Goal: Information Seeking & Learning: Check status

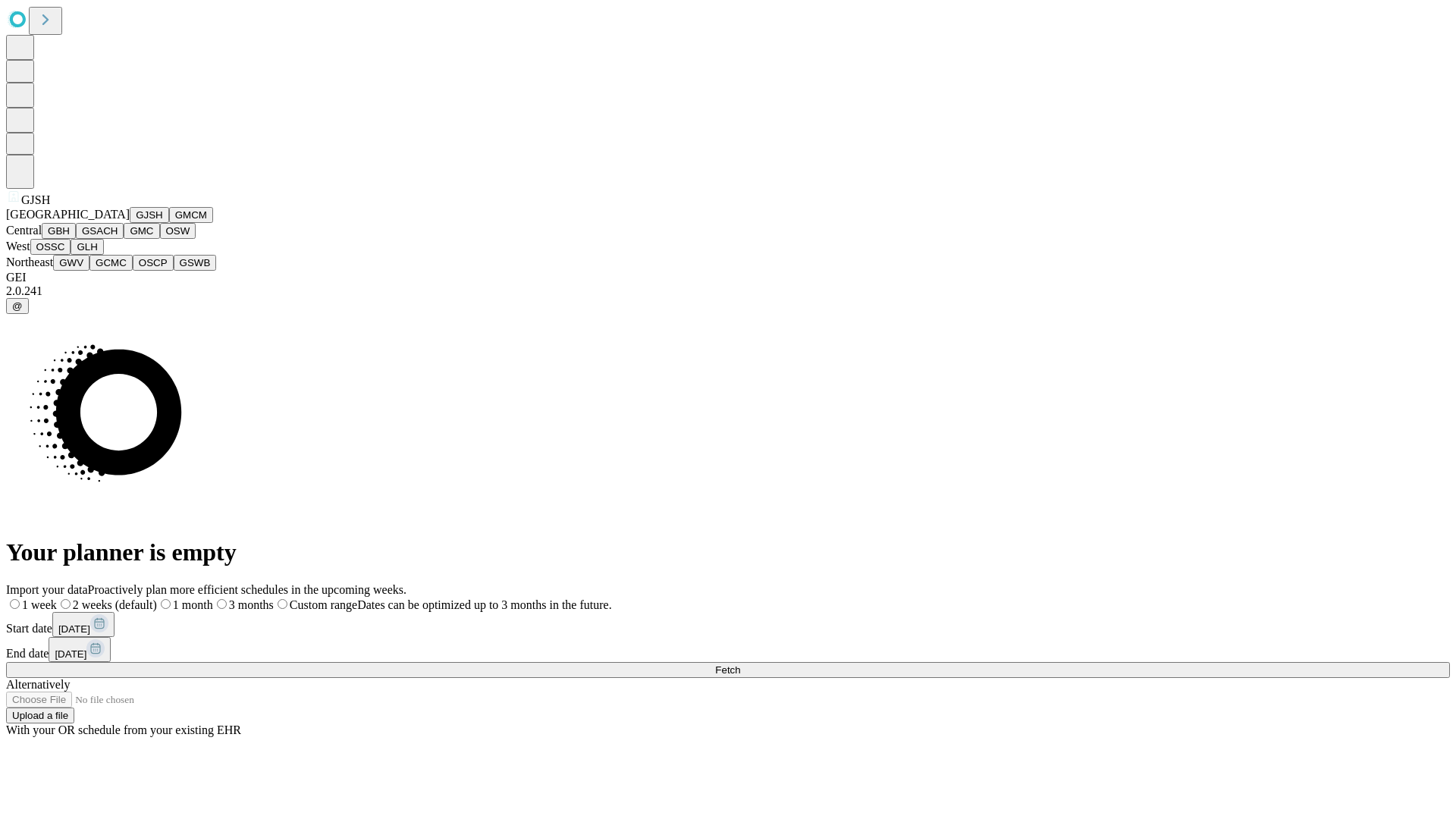
click at [130, 223] on button "GJSH" at bounding box center [149, 215] width 39 height 16
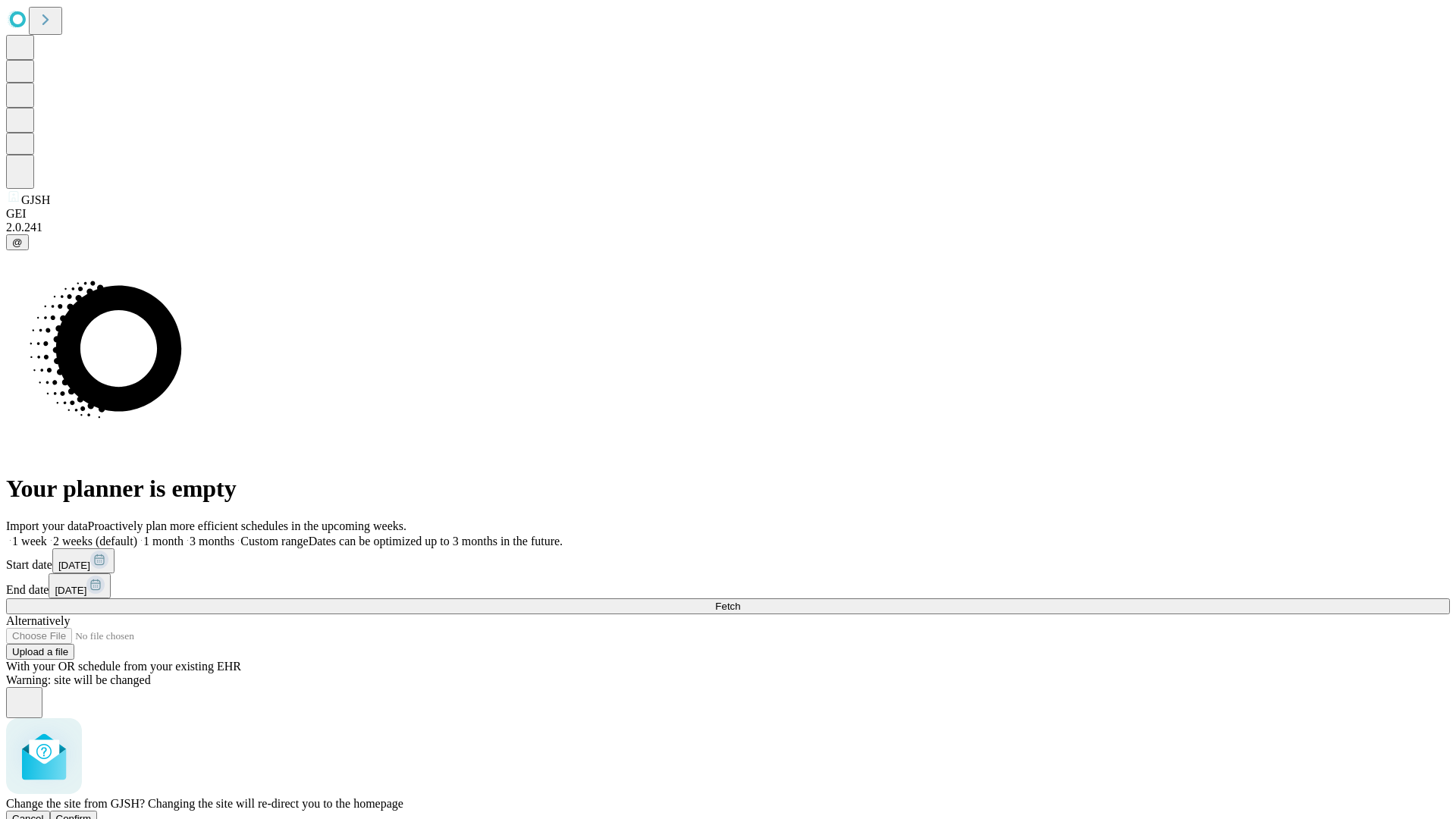
click at [92, 813] on span "Confirm" at bounding box center [73, 819] width 36 height 11
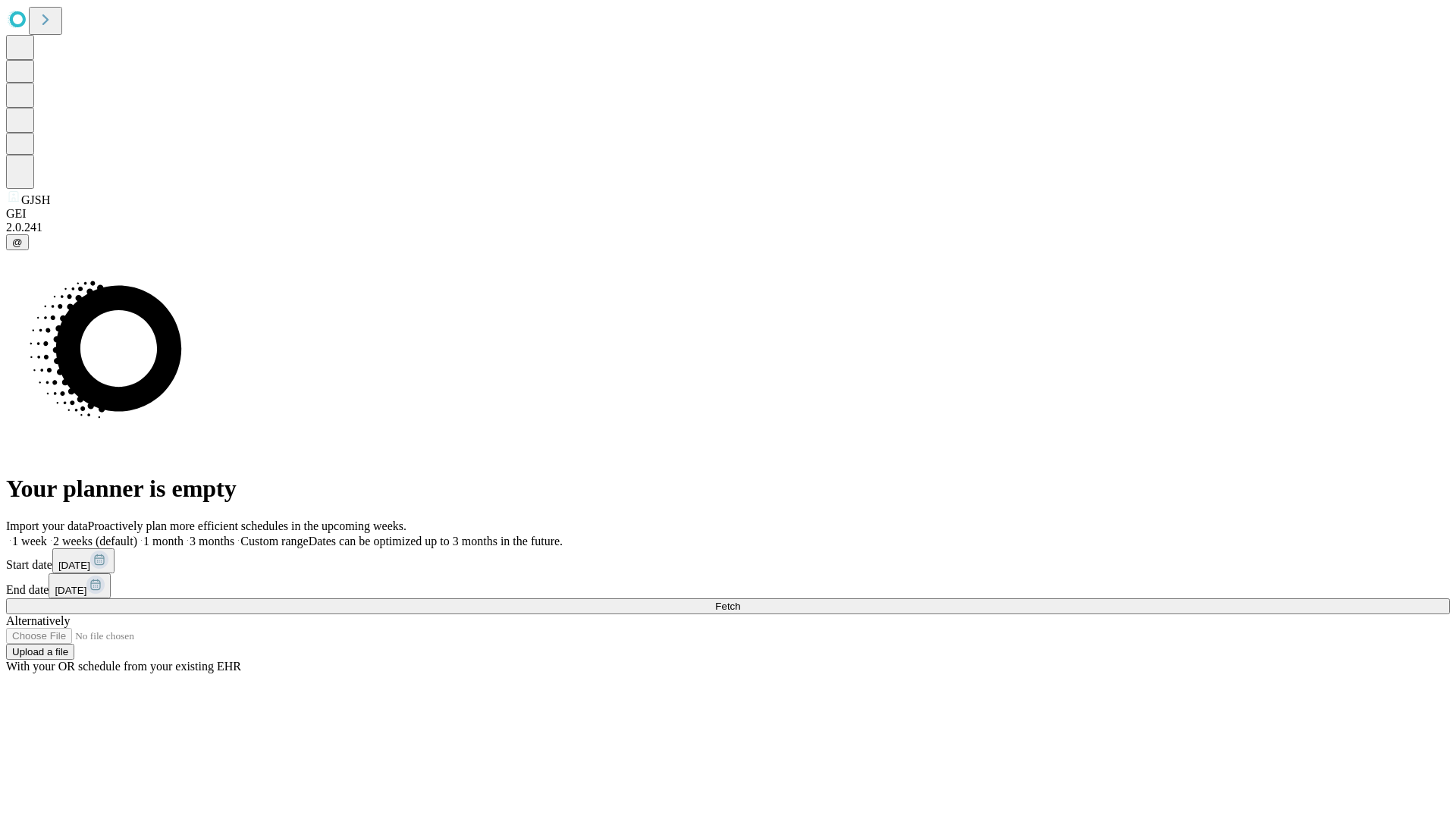
click at [183, 535] on label "1 month" at bounding box center [160, 541] width 46 height 13
click at [740, 601] on span "Fetch" at bounding box center [727, 607] width 25 height 11
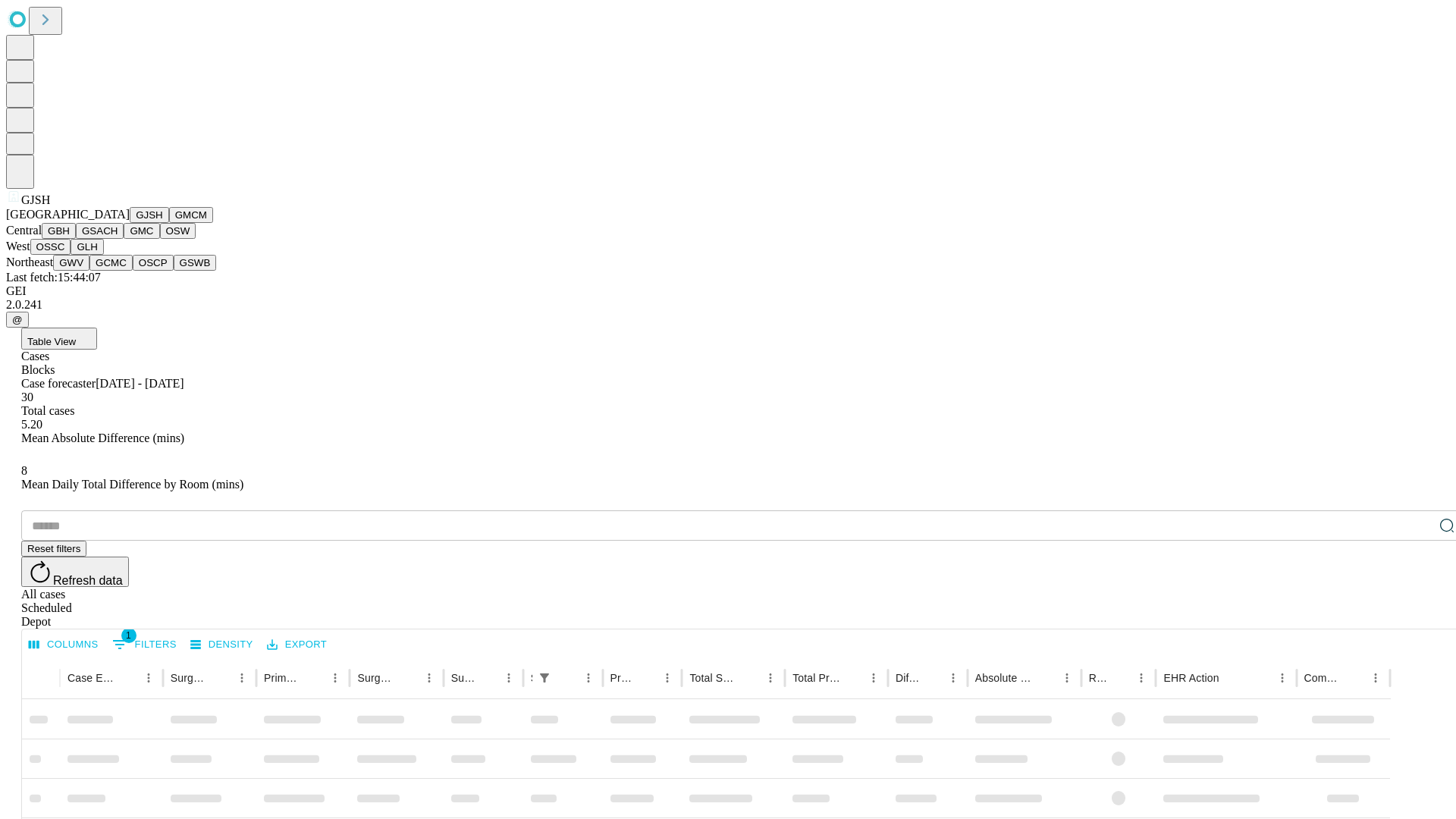
click at [169, 223] on button "GMCM" at bounding box center [191, 215] width 44 height 16
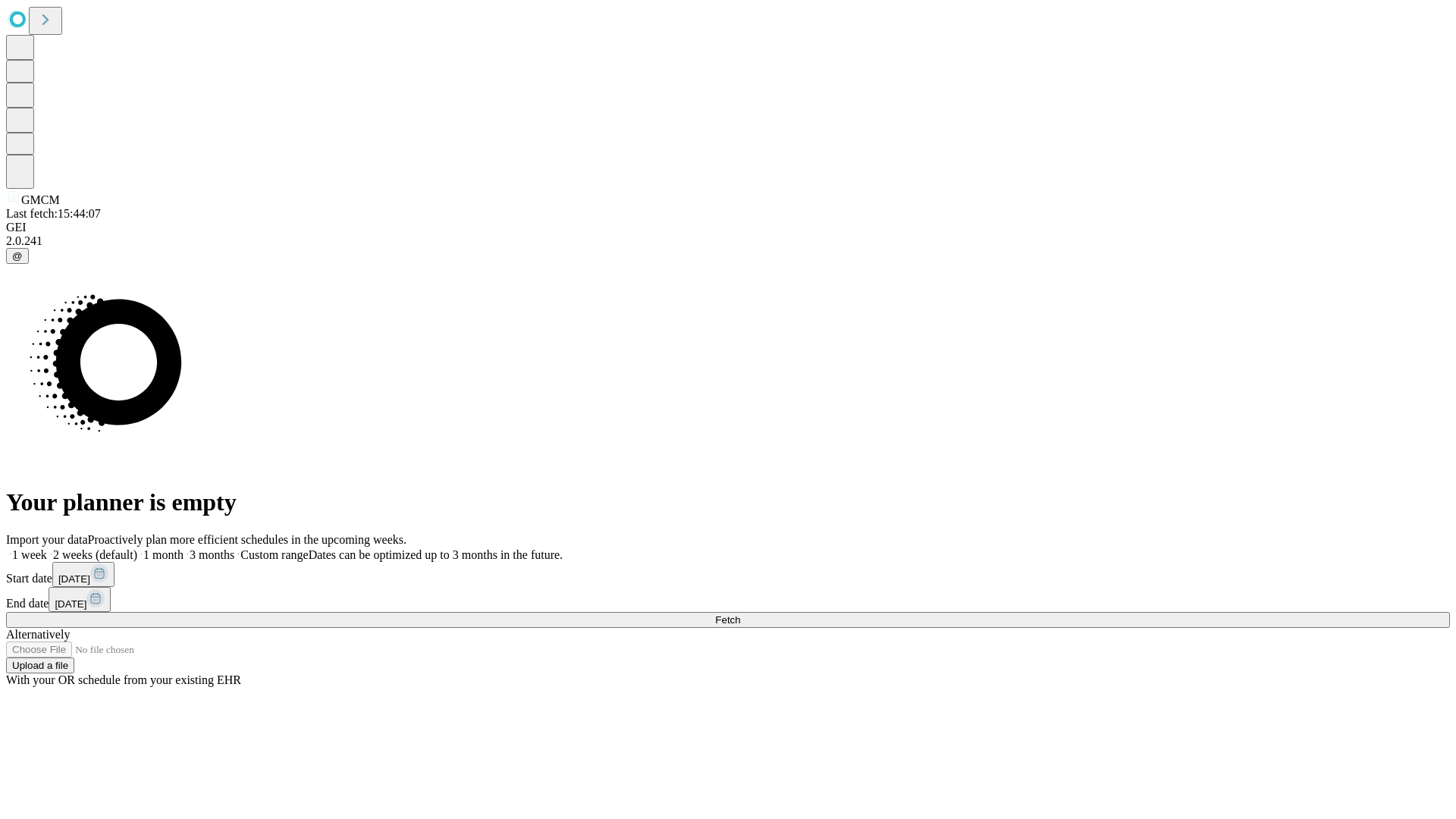
click at [183, 548] on label "1 month" at bounding box center [160, 555] width 46 height 13
click at [740, 615] on span "Fetch" at bounding box center [727, 620] width 25 height 11
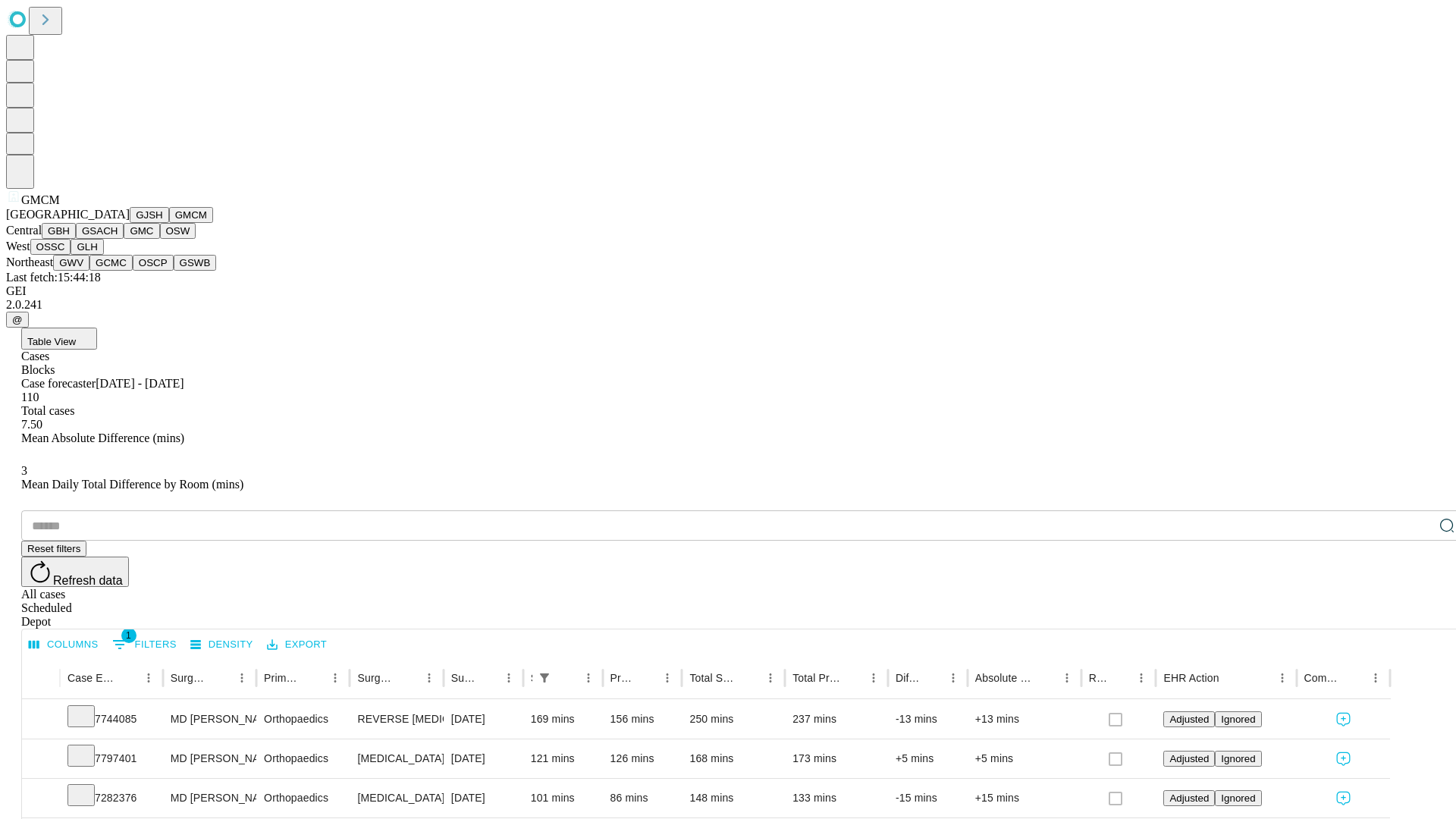
click at [76, 239] on button "GBH" at bounding box center [58, 231] width 34 height 16
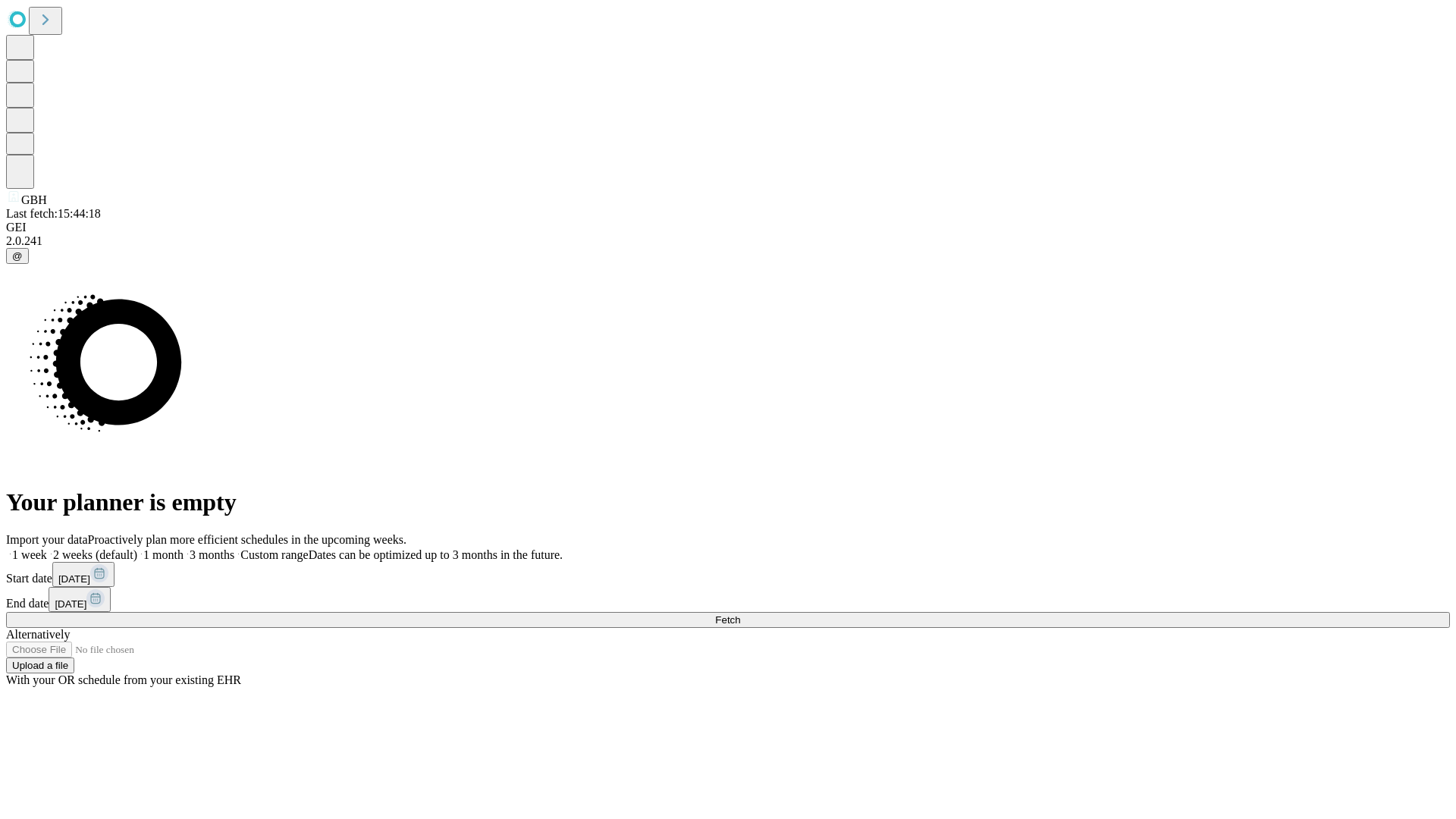
click at [740, 615] on span "Fetch" at bounding box center [727, 620] width 25 height 11
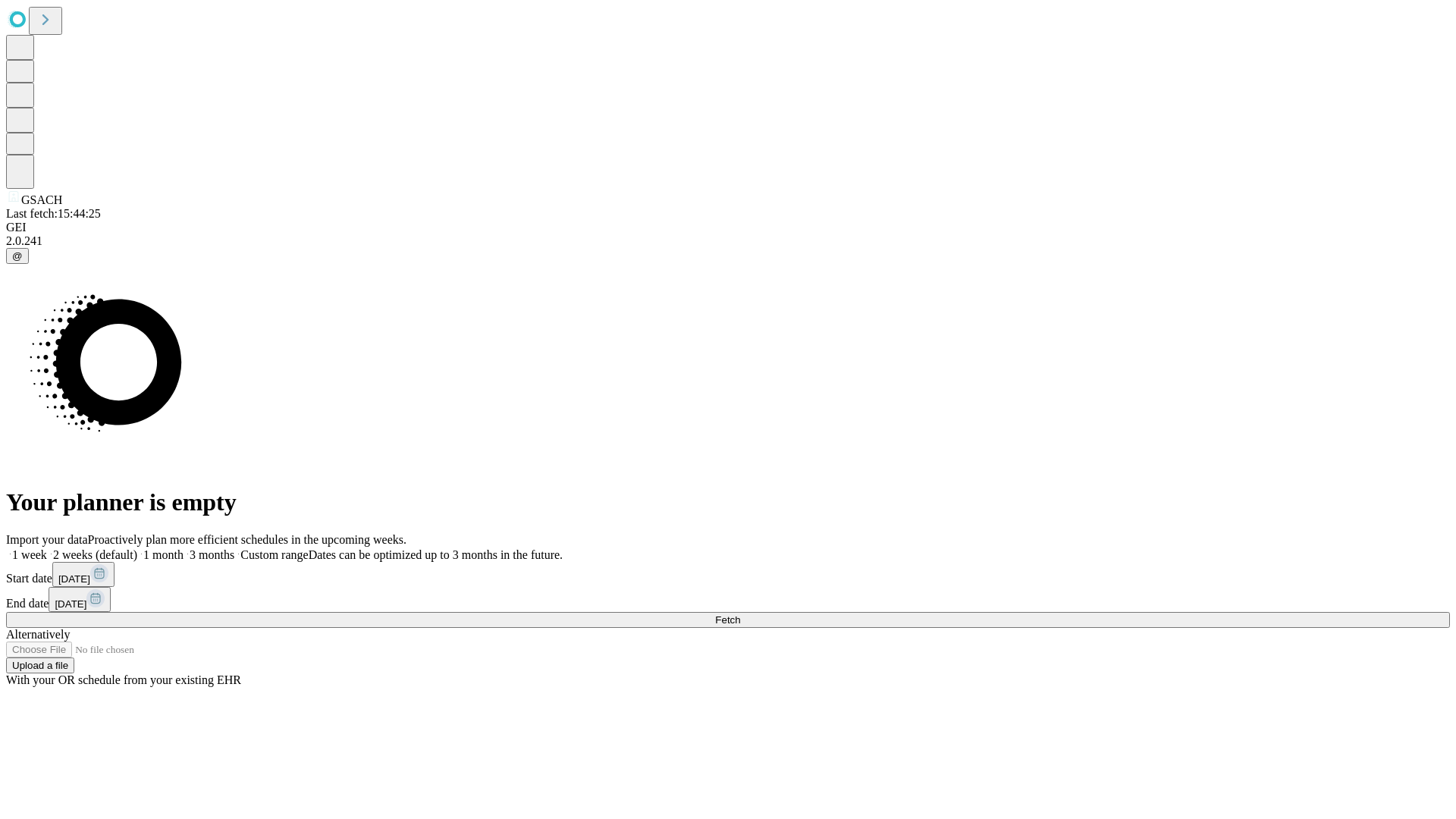
click at [183, 548] on label "1 month" at bounding box center [160, 555] width 46 height 13
click at [740, 615] on span "Fetch" at bounding box center [727, 620] width 25 height 11
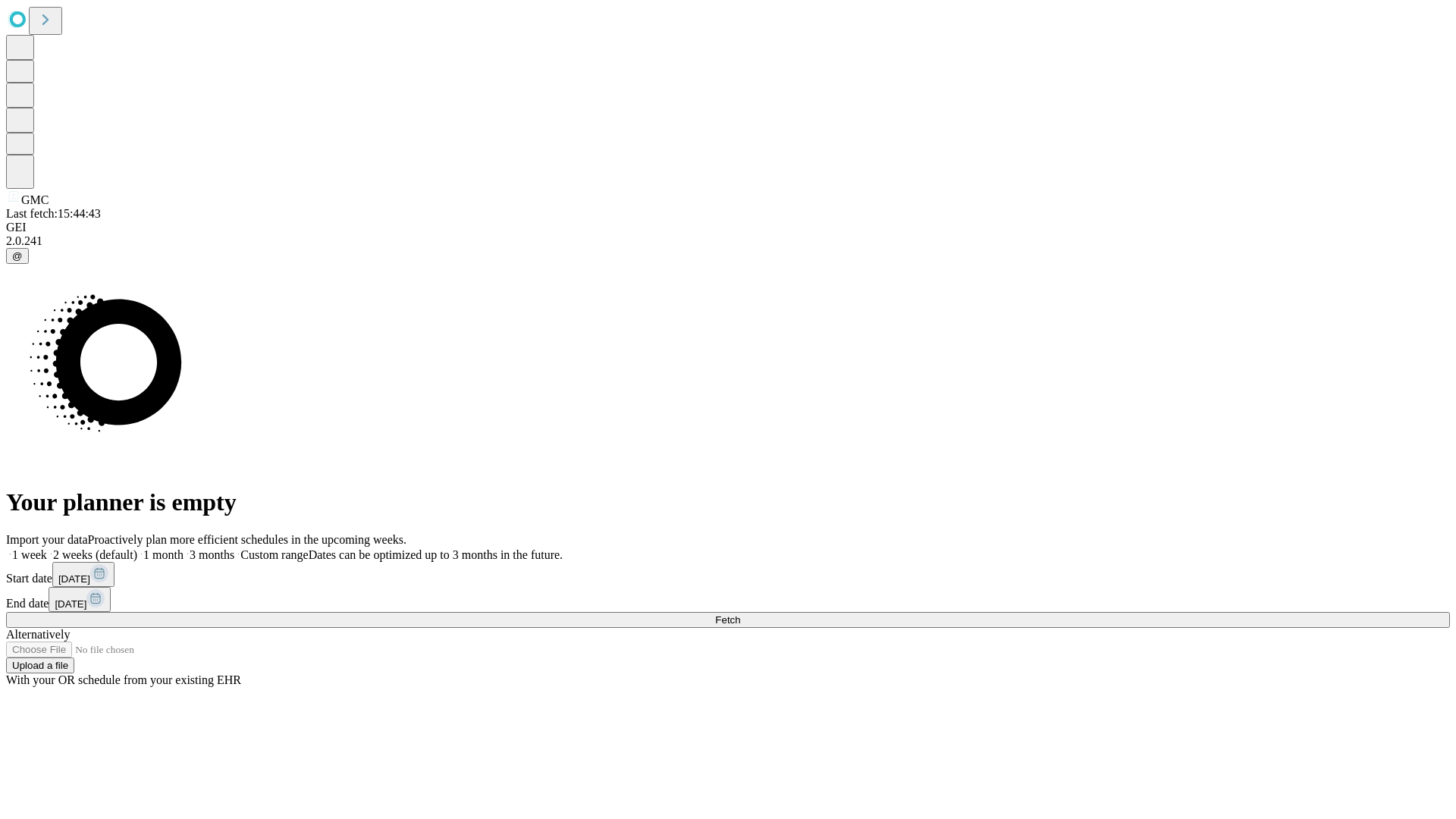
click at [183, 548] on label "1 month" at bounding box center [160, 555] width 46 height 13
click at [740, 615] on span "Fetch" at bounding box center [727, 620] width 25 height 11
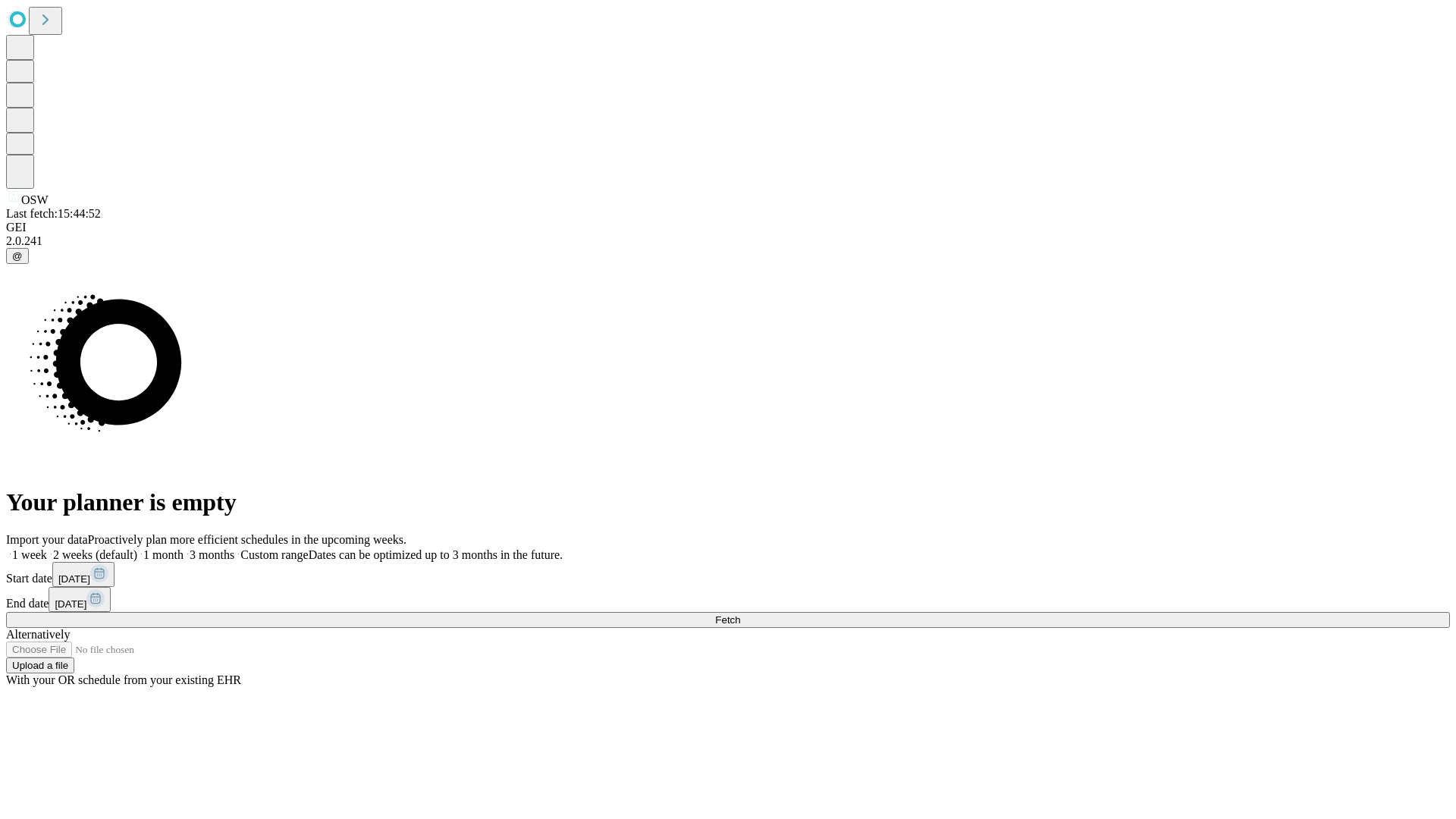
click at [183, 548] on label "1 month" at bounding box center [160, 555] width 46 height 13
click at [740, 615] on span "Fetch" at bounding box center [727, 620] width 25 height 11
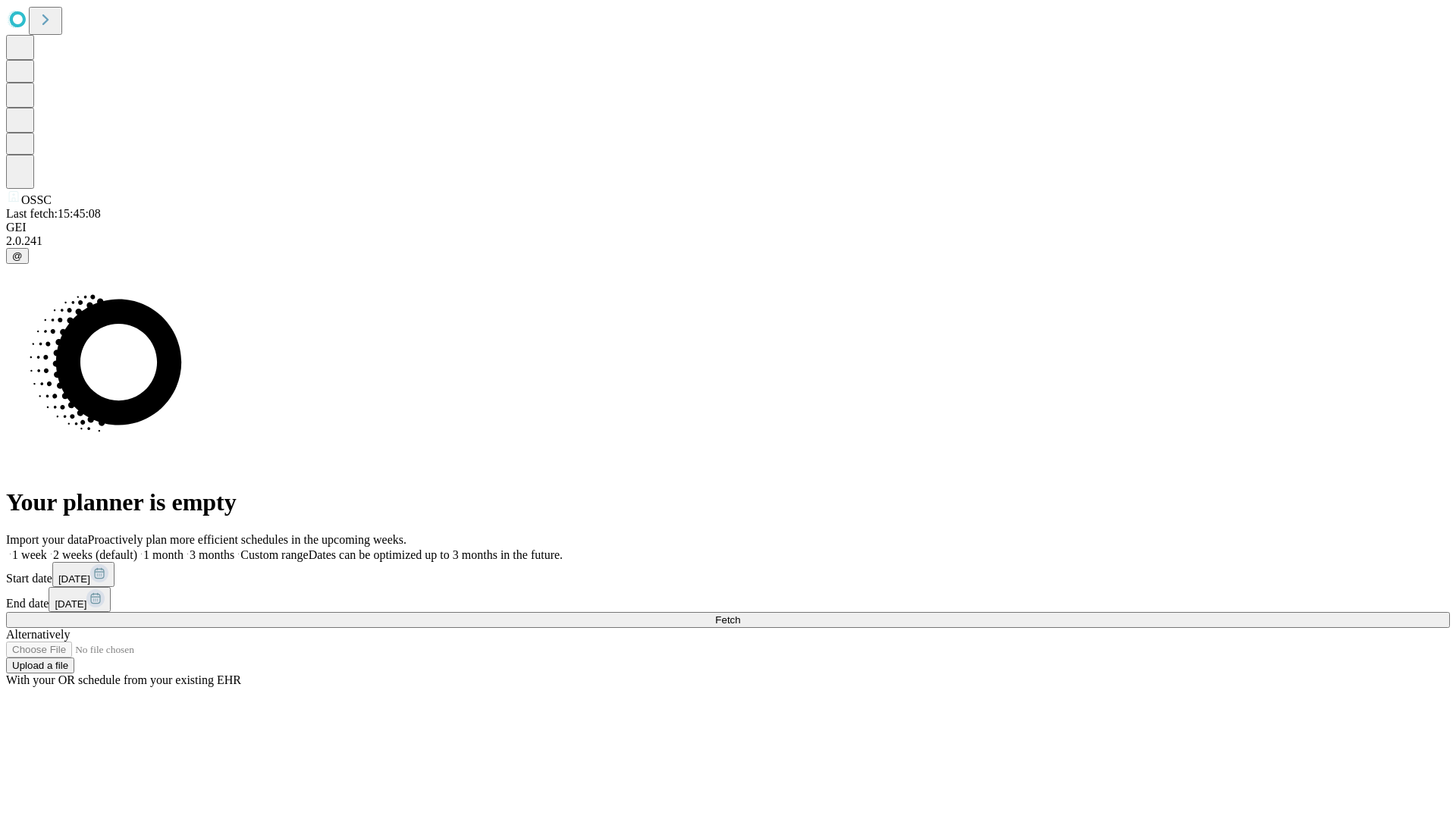
click at [183, 548] on label "1 month" at bounding box center [160, 555] width 46 height 13
click at [740, 615] on span "Fetch" at bounding box center [727, 620] width 25 height 11
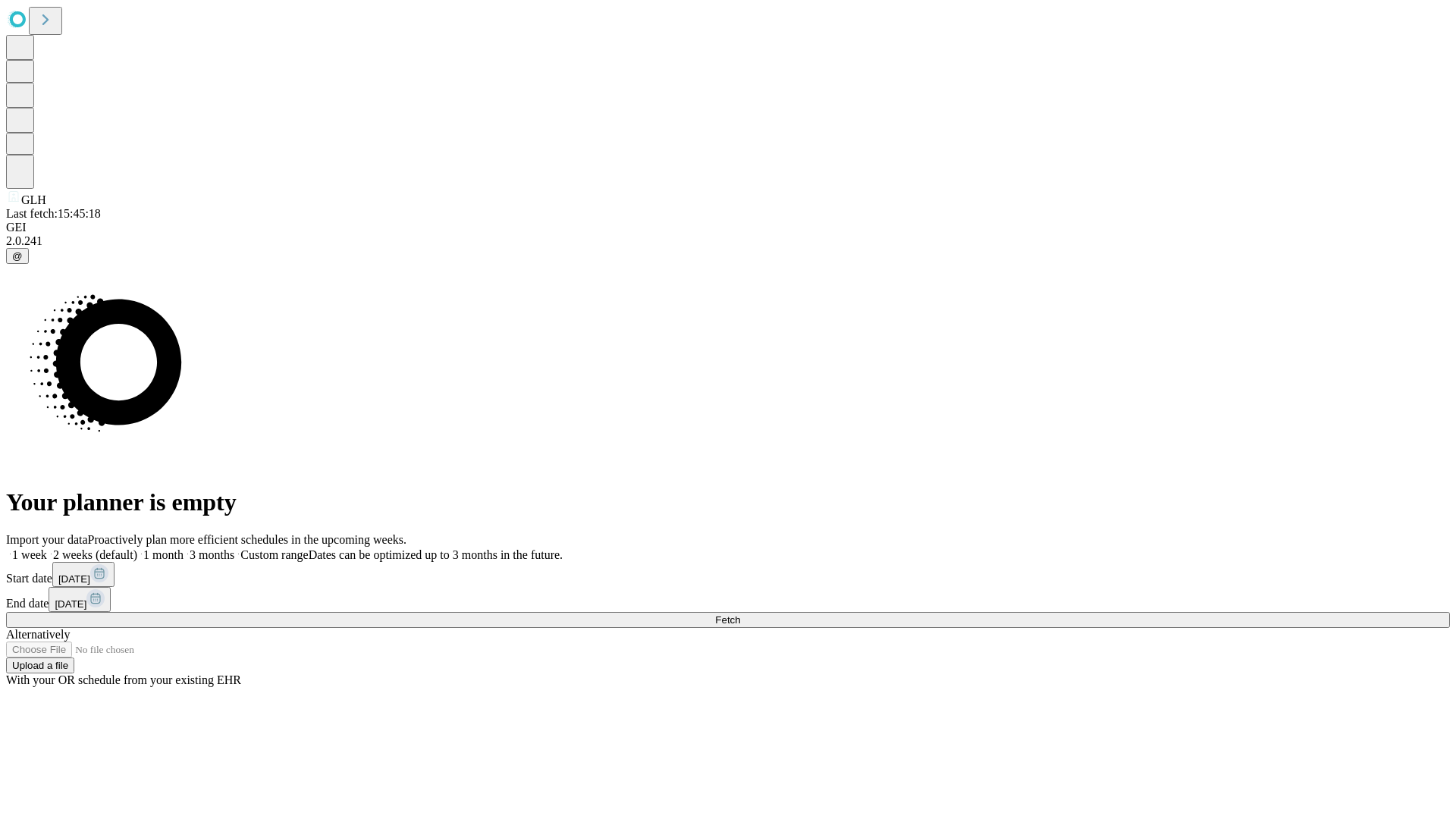
click at [183, 548] on label "1 month" at bounding box center [160, 555] width 46 height 13
click at [740, 615] on span "Fetch" at bounding box center [727, 620] width 25 height 11
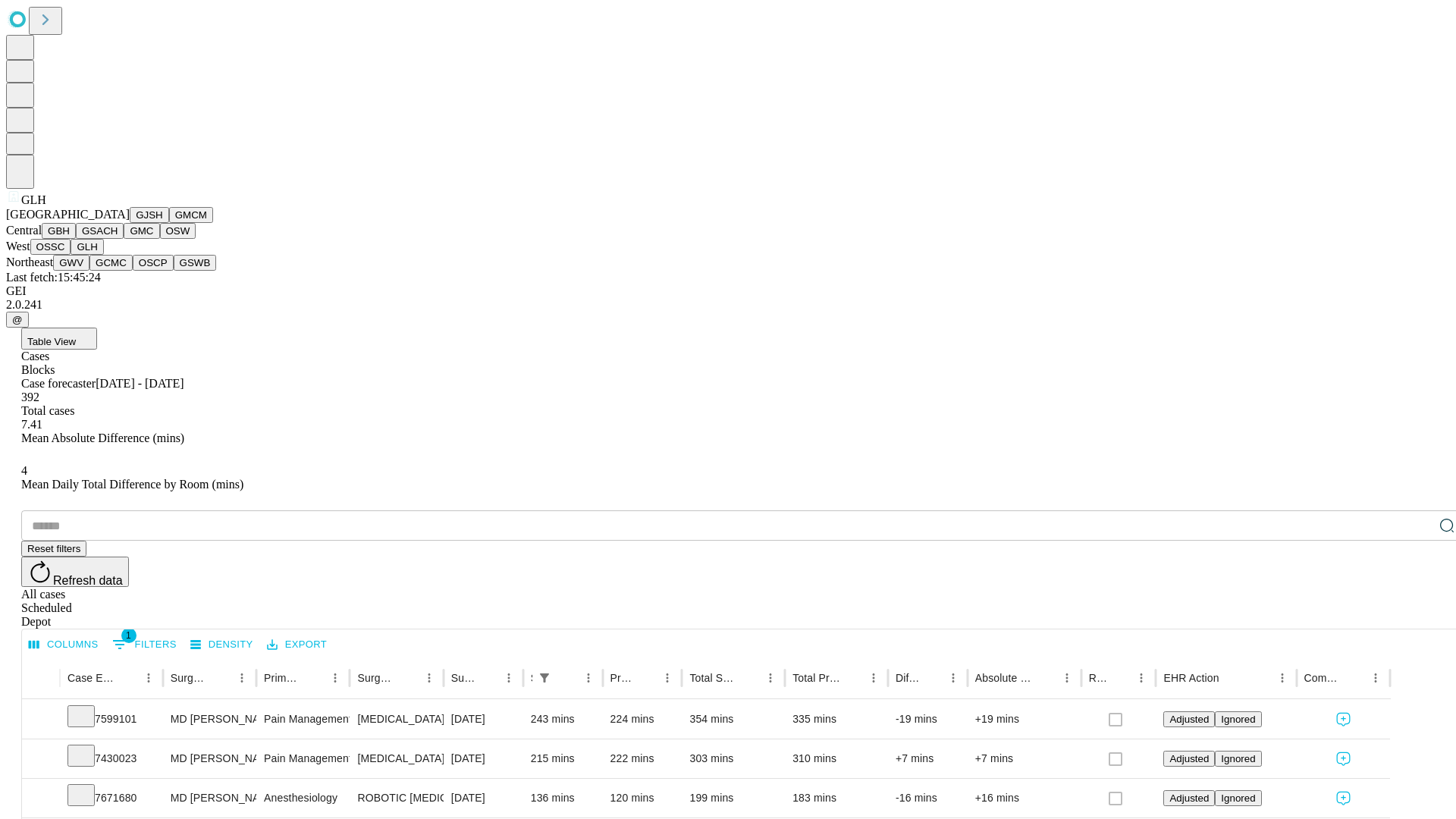
click at [89, 271] on button "GWV" at bounding box center [72, 263] width 37 height 16
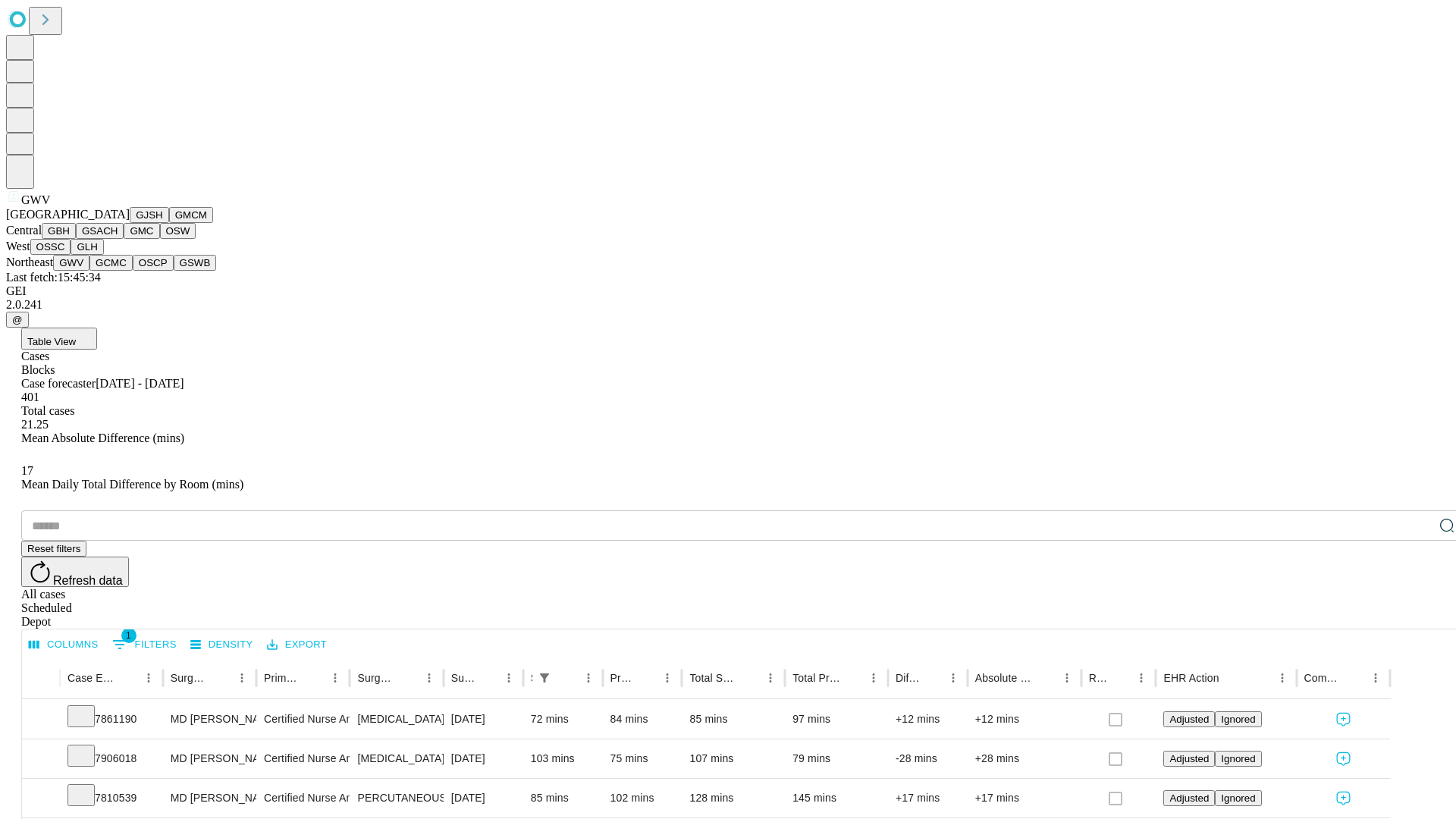
click at [117, 271] on button "GCMC" at bounding box center [111, 263] width 43 height 16
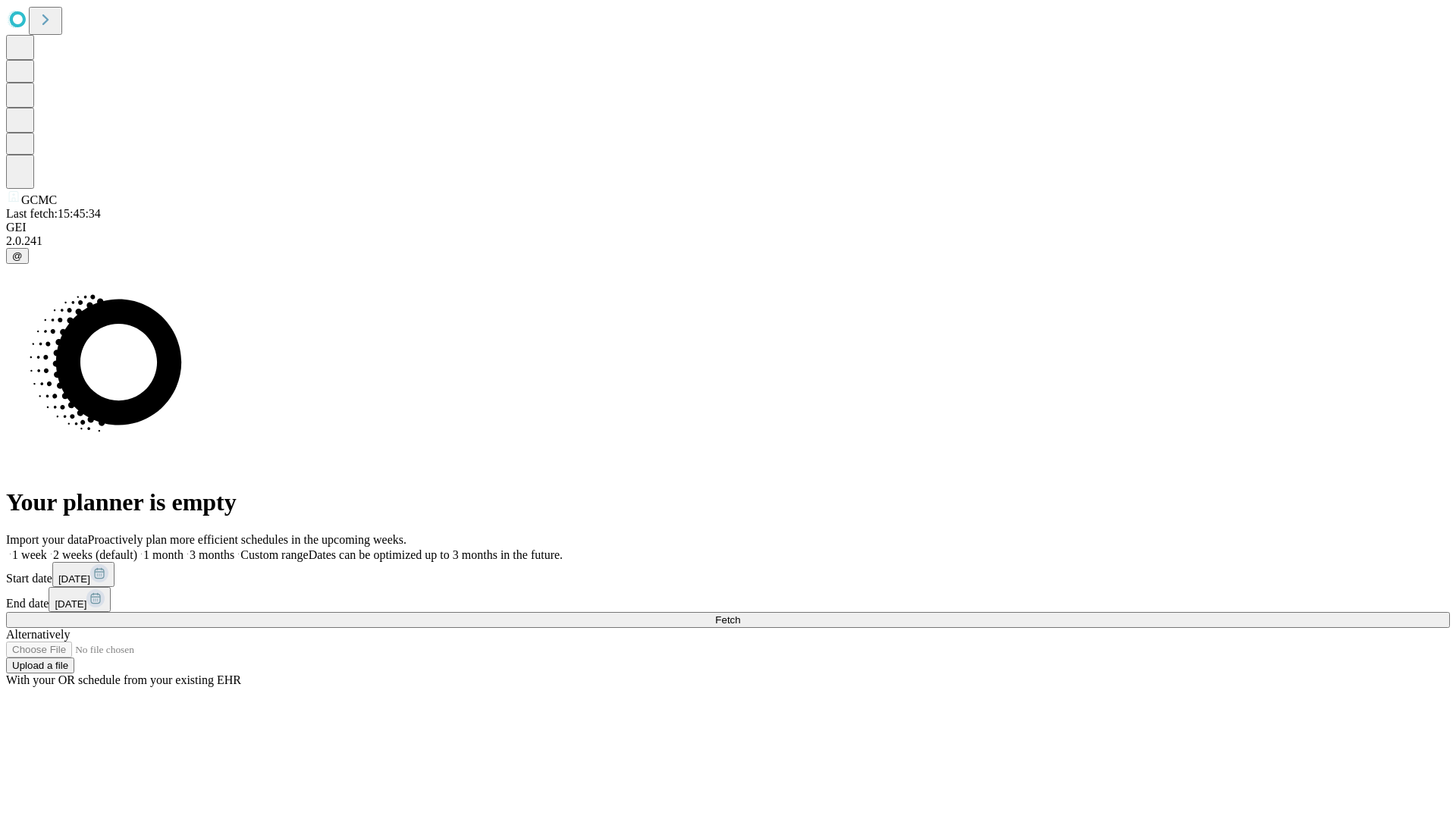
click at [183, 548] on label "1 month" at bounding box center [160, 555] width 46 height 13
click at [740, 615] on span "Fetch" at bounding box center [727, 620] width 25 height 11
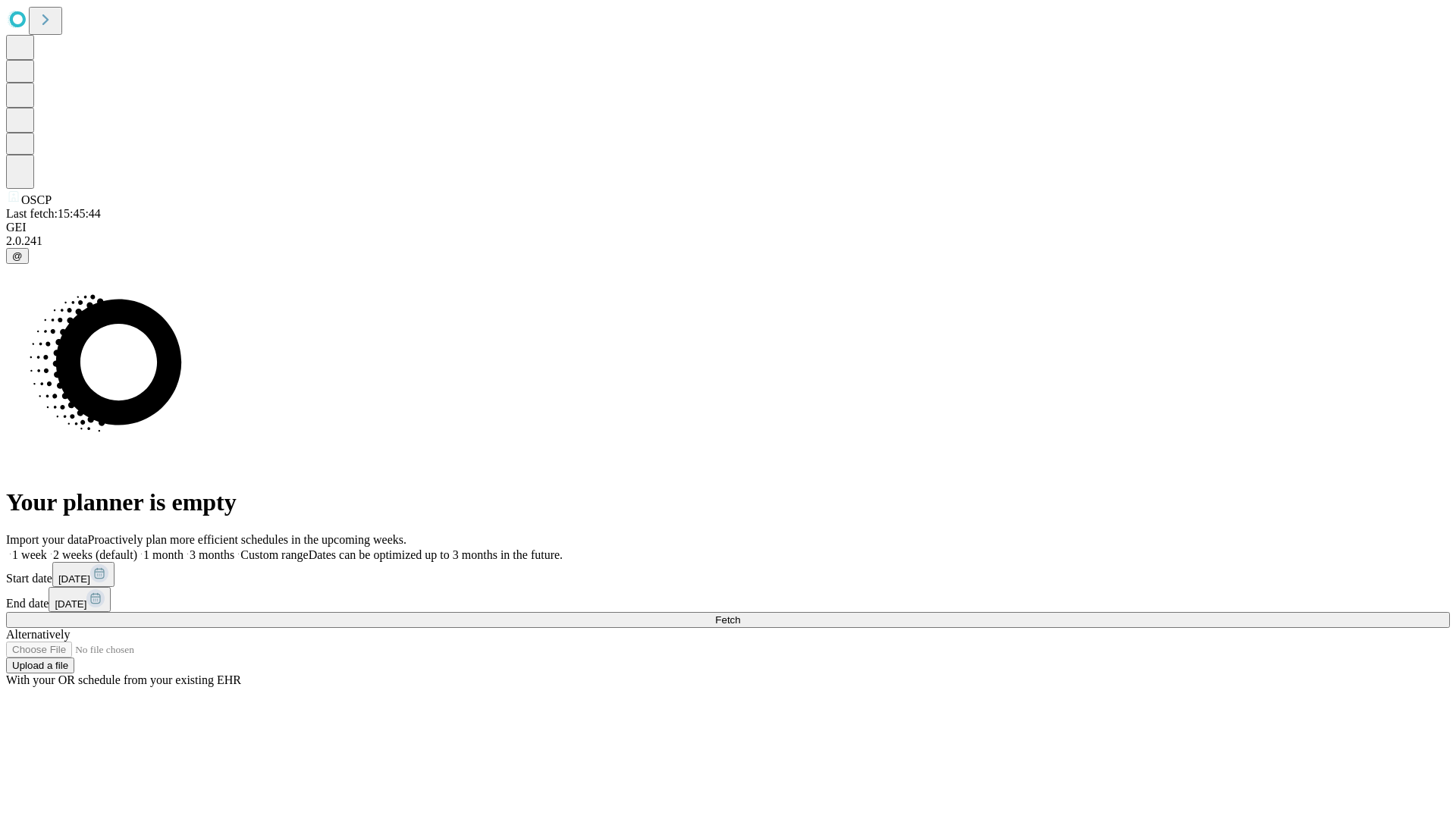
click at [183, 548] on label "1 month" at bounding box center [160, 555] width 46 height 13
click at [740, 615] on span "Fetch" at bounding box center [727, 620] width 25 height 11
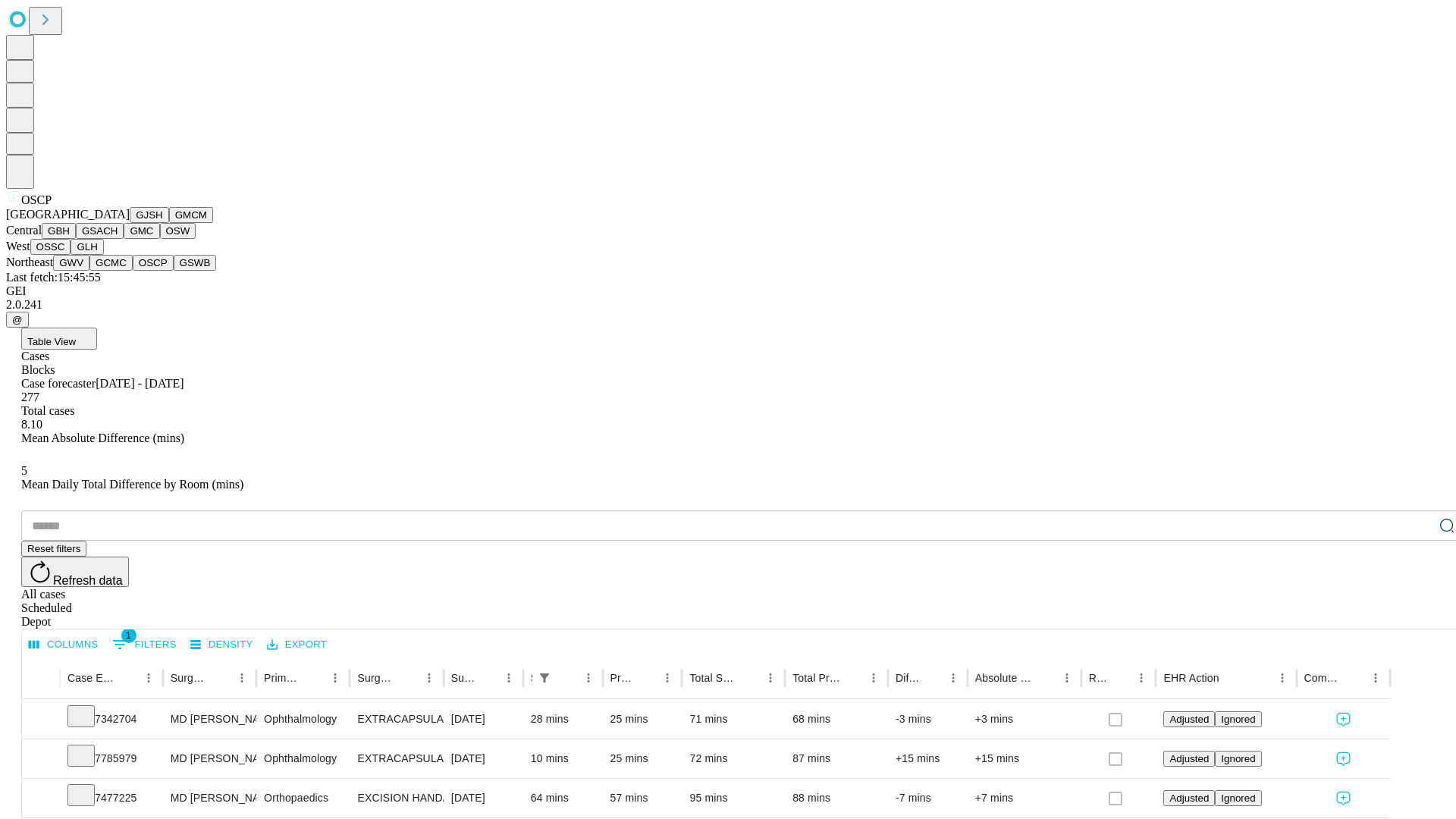
click at [174, 271] on button "GSWB" at bounding box center [195, 263] width 43 height 16
